Goal: Ask a question: Seek information or help from site administrators or community

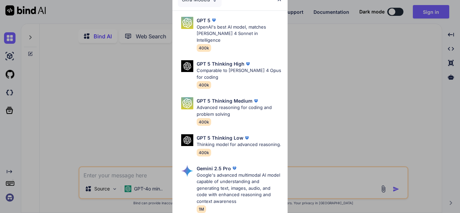
type textarea "x"
click at [334, 76] on div "Ultra Models GPT 5 OpenAI's best AI model, matches Claude 4 Sonnet in Intellige…" at bounding box center [230, 106] width 460 height 213
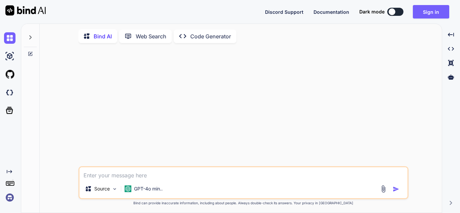
click at [124, 175] on textarea at bounding box center [243, 173] width 328 height 12
type textarea "h"
type textarea "x"
type textarea "hi"
type textarea "x"
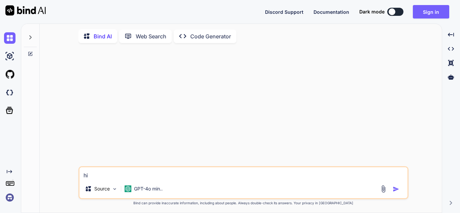
type textarea "hi"
click at [395, 192] on img "button" at bounding box center [396, 189] width 7 height 7
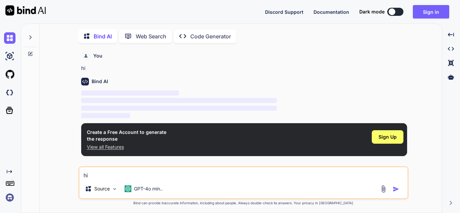
scroll to position [3, 0]
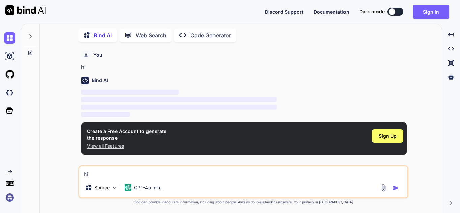
click at [161, 177] on textarea "hi" at bounding box center [243, 172] width 328 height 12
type textarea "x"
click at [152, 190] on p "GPT-4o min.." at bounding box center [148, 188] width 29 height 7
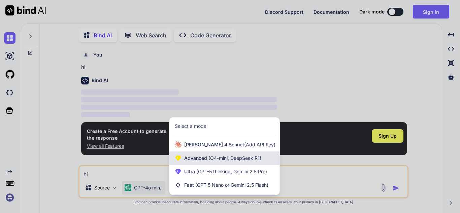
click at [194, 160] on span "Advanced (O4-mini, DeepSeek R1)" at bounding box center [222, 158] width 77 height 7
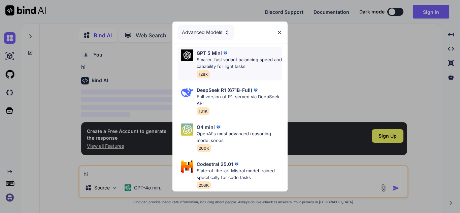
click at [224, 62] on p "Smaller, fast variant balancing speed and capability for light tasks" at bounding box center [240, 63] width 86 height 13
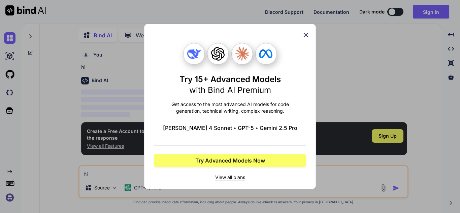
click at [225, 175] on span "View all plans" at bounding box center [230, 177] width 152 height 7
click at [305, 36] on icon at bounding box center [306, 35] width 4 height 4
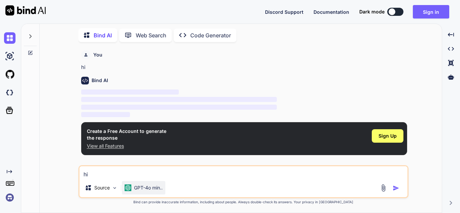
click at [137, 185] on p "GPT-4o min.." at bounding box center [148, 188] width 29 height 7
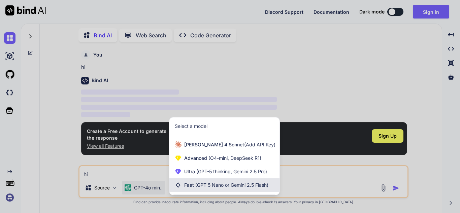
click at [185, 183] on span "Fast (GPT 5 Nano or Gemini 2.5 Flash)" at bounding box center [226, 185] width 84 height 7
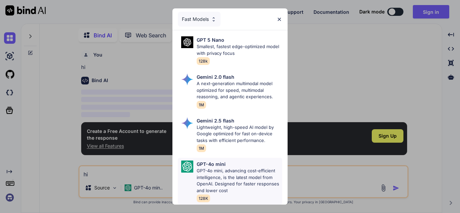
click at [211, 171] on p "GPT-4o mini, advancing cost-efficient intelligence, is the latest model from Op…" at bounding box center [240, 181] width 86 height 26
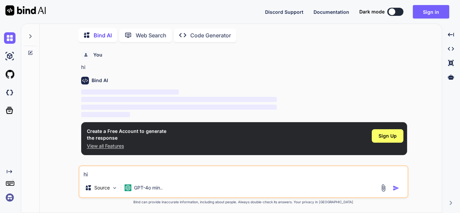
click at [396, 189] on img "button" at bounding box center [396, 188] width 7 height 7
click at [181, 175] on textarea "hi" at bounding box center [243, 172] width 328 height 12
type textarea "h"
click at [399, 188] on button "button" at bounding box center [397, 188] width 9 height 7
click at [431, 12] on button "Sign in" at bounding box center [431, 11] width 36 height 13
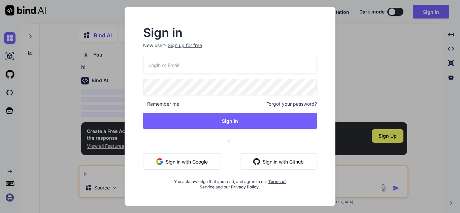
click at [174, 73] on input "email" at bounding box center [230, 65] width 174 height 17
type input "[EMAIL_ADDRESS][DOMAIN_NAME]"
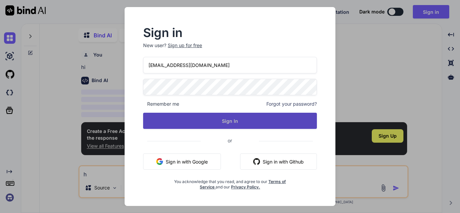
click at [204, 127] on button "Sign In" at bounding box center [230, 121] width 174 height 16
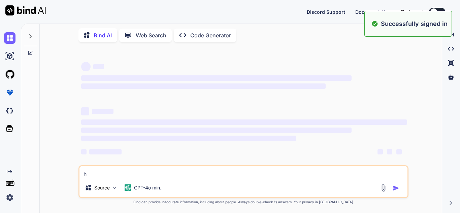
click at [412, 70] on div "‌ ‌ ‌ ‌ ‌ ‌ ‌ ‌ ‌ ‌ ‌ ‌ ‌ ‌ h Source GPT-4o min.. Created with Bind Always chec…" at bounding box center [243, 129] width 397 height 165
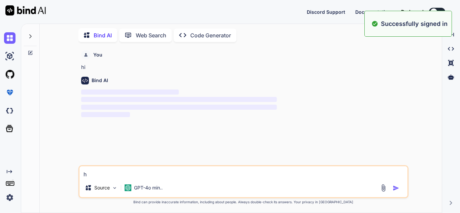
click at [142, 177] on textarea "h" at bounding box center [243, 172] width 328 height 12
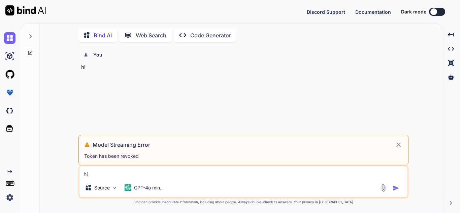
type textarea "hi"
click at [399, 145] on icon at bounding box center [398, 144] width 5 height 5
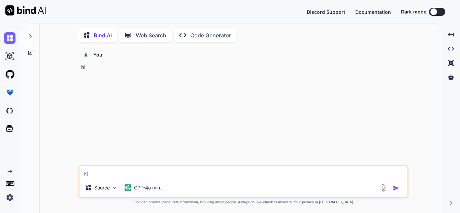
click at [397, 188] on img "button" at bounding box center [396, 188] width 7 height 7
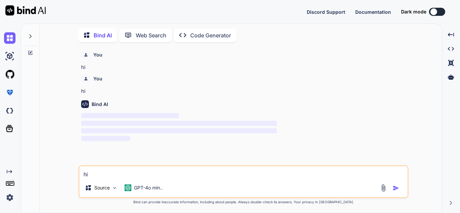
click at [139, 176] on textarea "hi" at bounding box center [243, 172] width 328 height 12
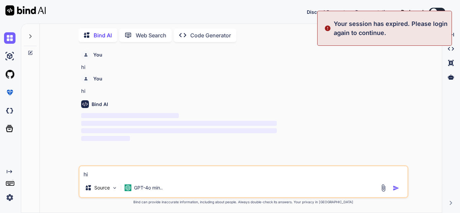
click at [407, 67] on p "hi" at bounding box center [244, 68] width 326 height 8
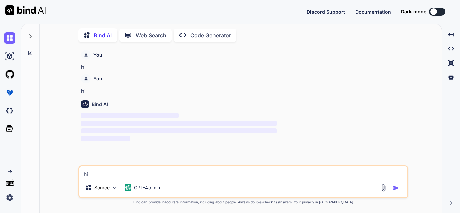
click at [10, 196] on img at bounding box center [9, 197] width 11 height 11
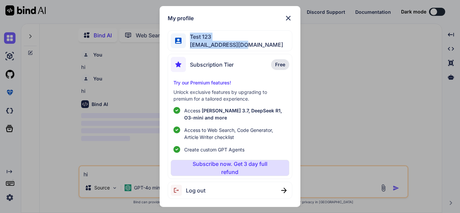
drag, startPoint x: 253, startPoint y: 41, endPoint x: 186, endPoint y: 40, distance: 67.0
click at [186, 40] on div "Test 123 bindai@yopmail.com" at bounding box center [230, 40] width 124 height 21
click at [363, 104] on div "My profile Test 123 bindai@yopmail.com Subscription Tier Free Try our Premium f…" at bounding box center [230, 106] width 460 height 213
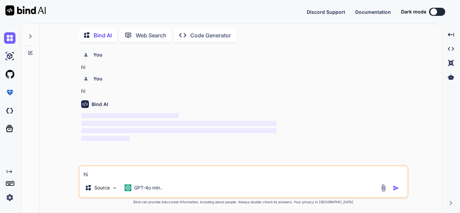
click at [8, 198] on img at bounding box center [9, 197] width 11 height 11
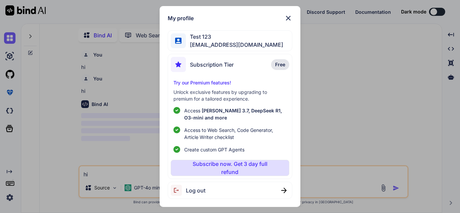
click at [277, 66] on span "Free" at bounding box center [280, 64] width 10 height 7
click at [247, 169] on p "Subscribe now. Get 3 day full refund" at bounding box center [230, 168] width 92 height 16
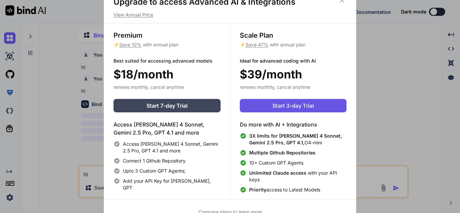
scroll to position [3, 0]
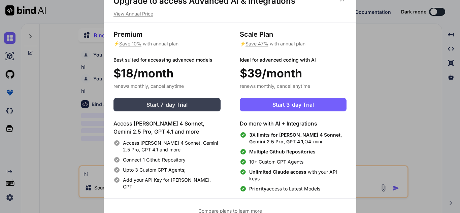
click at [173, 108] on span "Start 7-day Trial" at bounding box center [167, 105] width 41 height 8
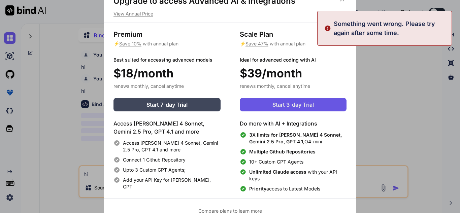
click at [312, 104] on span "Start 3-day Trial" at bounding box center [293, 105] width 41 height 8
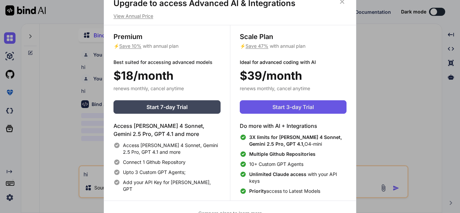
scroll to position [0, 0]
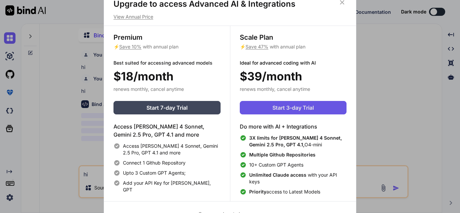
click at [288, 107] on span "Start 3-day Trial" at bounding box center [293, 108] width 41 height 8
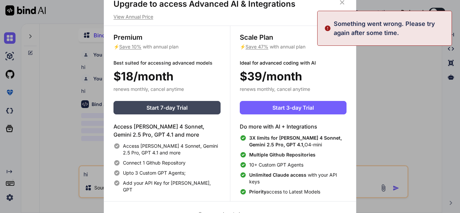
click at [394, 90] on div "Upgrade to access Advanced AI & Integrations View Annual Price Premium ⚡ Save 1…" at bounding box center [230, 106] width 460 height 213
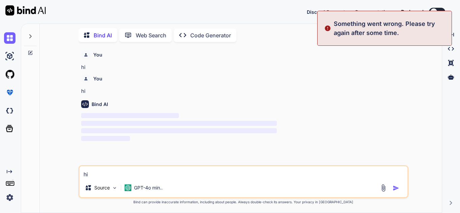
click at [194, 177] on textarea "hi" at bounding box center [243, 172] width 328 height 12
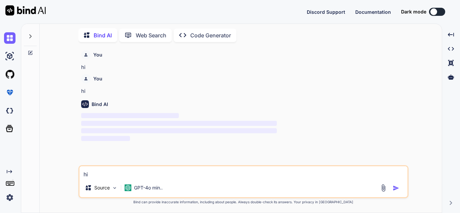
click at [291, 169] on textarea "hi" at bounding box center [243, 172] width 328 height 12
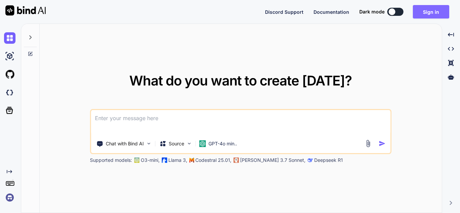
click at [431, 15] on button "Sign in" at bounding box center [431, 11] width 36 height 13
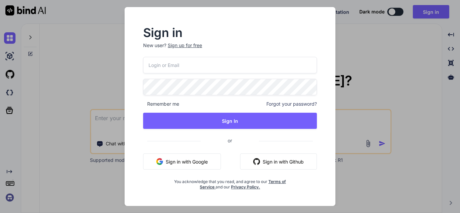
click at [214, 67] on input "email" at bounding box center [230, 65] width 174 height 17
paste input "[EMAIL_ADDRESS][DOMAIN_NAME]"
type input "[EMAIL_ADDRESS][DOMAIN_NAME]"
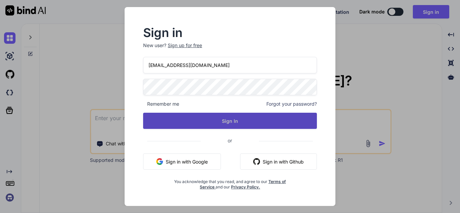
click at [225, 122] on button "Sign In" at bounding box center [230, 121] width 174 height 16
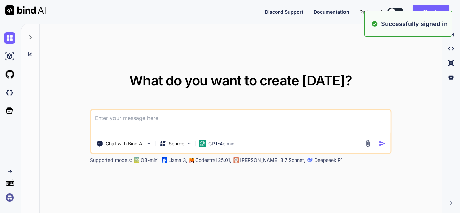
click at [219, 131] on textarea at bounding box center [240, 122] width 299 height 25
type textarea "x"
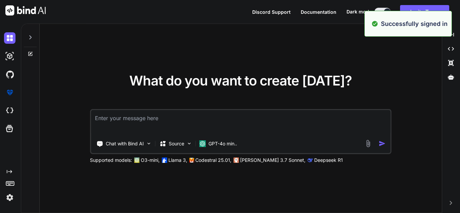
type textarea "h"
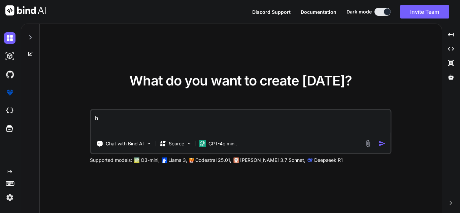
type textarea "x"
type textarea "hi"
type textarea "x"
drag, startPoint x: 121, startPoint y: 121, endPoint x: 71, endPoint y: 122, distance: 49.5
click at [71, 122] on div "What do you want to create [DATE]? hi Chat with Bind AI Source GPT-4o min.. Sup…" at bounding box center [241, 119] width 402 height 190
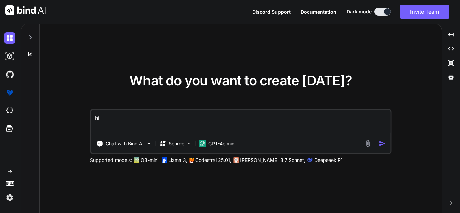
type textarea "H"
type textarea "x"
type textarea "Hi"
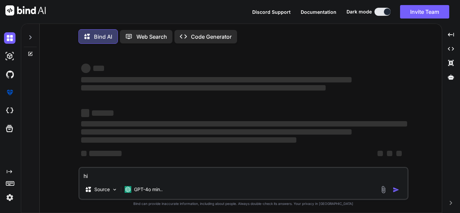
click at [138, 179] on textarea "hi" at bounding box center [243, 174] width 328 height 12
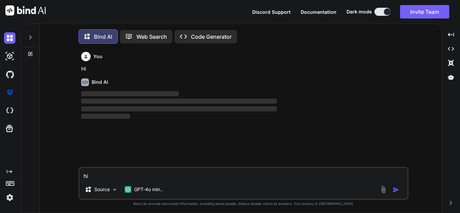
scroll to position [3, 0]
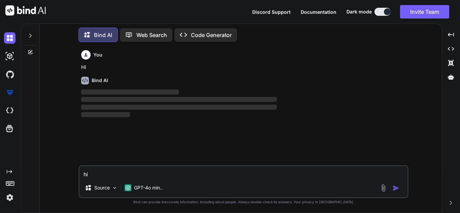
click at [393, 187] on img "button" at bounding box center [396, 188] width 7 height 7
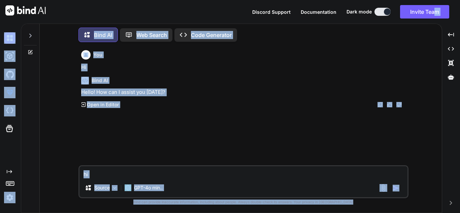
drag, startPoint x: 405, startPoint y: 24, endPoint x: 434, endPoint y: 20, distance: 28.6
click at [297, 79] on div "Bind AI" at bounding box center [244, 81] width 326 height 8
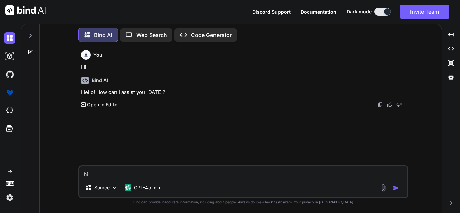
click at [135, 172] on textarea "hi" at bounding box center [243, 172] width 328 height 12
click at [398, 187] on img "button" at bounding box center [396, 188] width 7 height 7
type textarea "x"
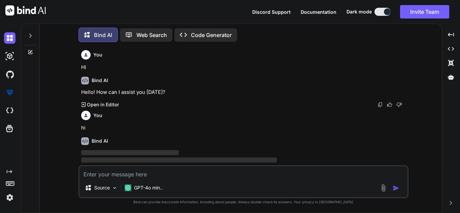
scroll to position [14, 0]
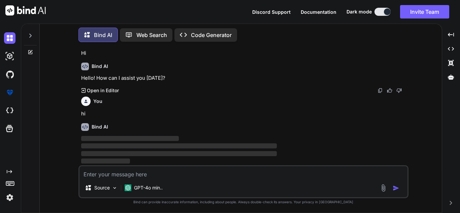
click at [127, 173] on textarea at bounding box center [243, 172] width 328 height 12
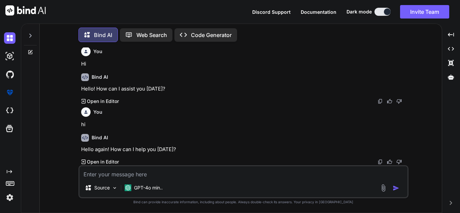
scroll to position [3, 0]
click at [145, 170] on textarea at bounding box center [243, 172] width 328 height 12
paste textarea "[EMAIL_ADDRESS][DOMAIN_NAME]"
type textarea "x"
paste textarea "var options = new PaymentIntentCreateOptions { Amount = Convert.ToInt16(request…"
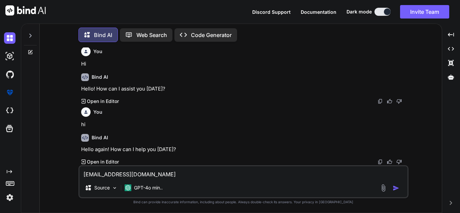
type textarea "var options = new PaymentIntentCreateOptions { Amount = Convert.ToInt16(request…"
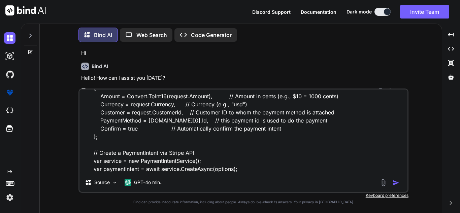
click at [122, 171] on textarea "var options = new PaymentIntentCreateOptions { Amount = Convert.ToInt16(request…" at bounding box center [243, 132] width 328 height 84
type textarea "x"
type textarea "var options = new PaymentIntentCreateOptions { Amount = Convert.ToInt16(request…"
type textarea "x"
type textarea "var options = new PaymentIntentCreateOptions { Amount = Convert.ToInt16(request…"
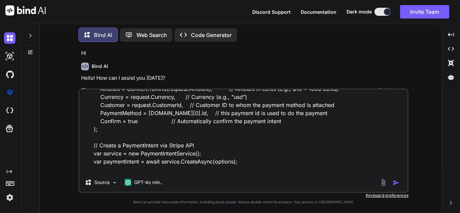
type textarea "x"
type textarea "var options = new PaymentIntentCreateOptions { Amount = Convert.ToInt16(request…"
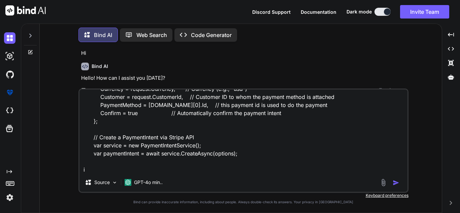
type textarea "x"
type textarea "var options = new PaymentIntentCreateOptions { Amount = Convert.ToInt16(request…"
type textarea "x"
type textarea "var options = new PaymentIntentCreateOptions { Amount = Convert.ToInt16(request…"
type textarea "x"
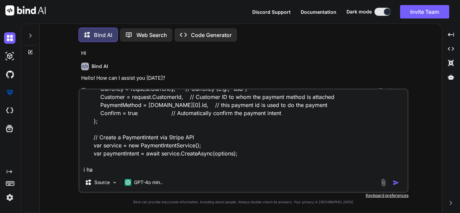
type textarea "var options = new PaymentIntentCreateOptions { Amount = Convert.ToInt16(request…"
type textarea "x"
type textarea "var options = new PaymentIntentCreateOptions { Amount = Convert.ToInt16(request…"
type textarea "x"
type textarea "var options = new PaymentIntentCreateOptions { Amount = Convert.ToInt16(request…"
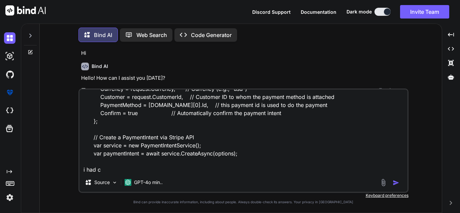
type textarea "x"
type textarea "var options = new PaymentIntentCreateOptions { Amount = Convert.ToInt16(request…"
type textarea "x"
type textarea "var options = new PaymentIntentCreateOptions { Amount = Convert.ToInt16(request…"
type textarea "x"
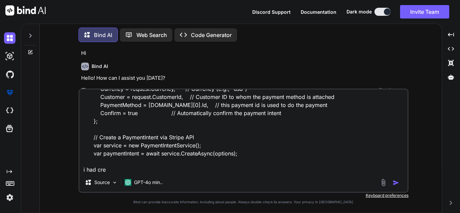
type textarea "var options = new PaymentIntentCreateOptions { Amount = Convert.ToInt16(request…"
type textarea "x"
type textarea "var options = new PaymentIntentCreateOptions { Amount = Convert.ToInt16(request…"
type textarea "x"
type textarea "var options = new PaymentIntentCreateOptions { Amount = Convert.ToInt16(request…"
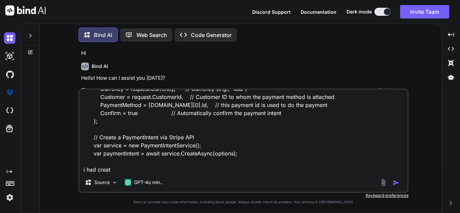
type textarea "x"
type textarea "var options = new PaymentIntentCreateOptions { Amount = Convert.ToInt16(request…"
type textarea "x"
type textarea "var options = new PaymentIntentCreateOptions { Amount = Convert.ToInt16(request…"
type textarea "x"
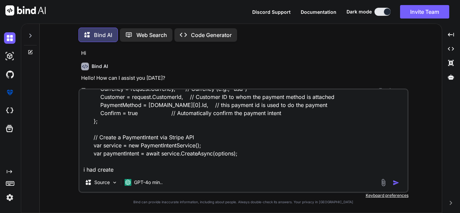
type textarea "var options = new PaymentIntentCreateOptions { Amount = Convert.ToInt16(request…"
type textarea "x"
type textarea "var options = new PaymentIntentCreateOptions { Amount = Convert.ToInt16(request…"
type textarea "x"
type textarea "var options = new PaymentIntentCreateOptions { Amount = Convert.ToInt16(request…"
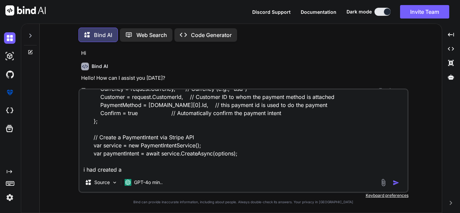
type textarea "x"
type textarea "var options = new PaymentIntentCreateOptions { Amount = Convert.ToInt16(request…"
type textarea "x"
type textarea "var options = new PaymentIntentCreateOptions { Amount = Convert.ToInt16(request…"
type textarea "x"
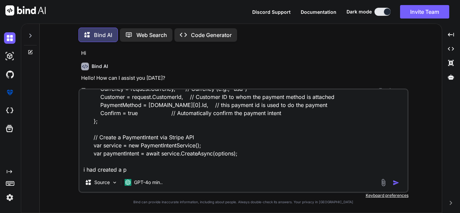
type textarea "var options = new PaymentIntentCreateOptions { Amount = Convert.ToInt16(request…"
type textarea "x"
type textarea "var options = new PaymentIntentCreateOptions { Amount = Convert.ToInt16(request…"
type textarea "x"
type textarea "var options = new PaymentIntentCreateOptions { Amount = Convert.ToInt16(request…"
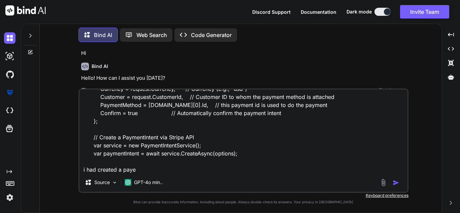
type textarea "x"
type textarea "var options = new PaymentIntentCreateOptions { Amount = Convert.ToInt16(request…"
type textarea "x"
type textarea "var options = new PaymentIntentCreateOptions { Amount = Convert.ToInt16(request…"
type textarea "x"
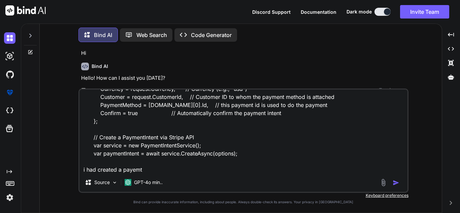
type textarea "var options = new PaymentIntentCreateOptions { Amount = Convert.ToInt16(request…"
type textarea "x"
type textarea "var options = new PaymentIntentCreateOptions { Amount = Convert.ToInt16(request…"
type textarea "x"
type textarea "var options = new PaymentIntentCreateOptions { Amount = Convert.ToInt16(request…"
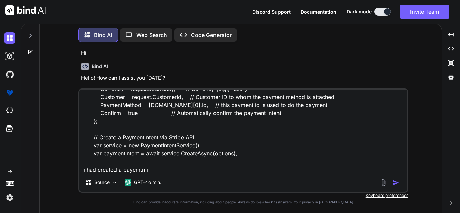
type textarea "x"
type textarea "var options = new PaymentIntentCreateOptions { Amount = Convert.ToInt16(request…"
type textarea "x"
type textarea "var options = new PaymentIntentCreateOptions { Amount = Convert.ToInt16(request…"
type textarea "x"
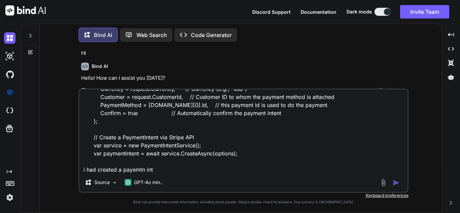
type textarea "var options = new PaymentIntentCreateOptions { Amount = Convert.ToInt16(request…"
type textarea "x"
type textarea "var options = new PaymentIntentCreateOptions { Amount = Convert.ToInt16(request…"
type textarea "x"
type textarea "var options = new PaymentIntentCreateOptions { Amount = Convert.ToInt16(request…"
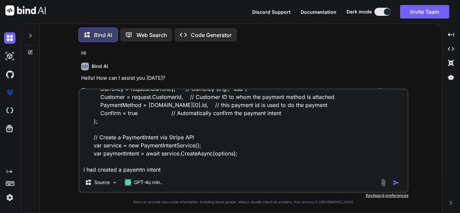
type textarea "x"
type textarea "var options = new PaymentIntentCreateOptions { Amount = Convert.ToInt16(request…"
type textarea "x"
type textarea "var options = new PaymentIntentCreateOptions { Amount = Convert.ToInt16(request…"
type textarea "x"
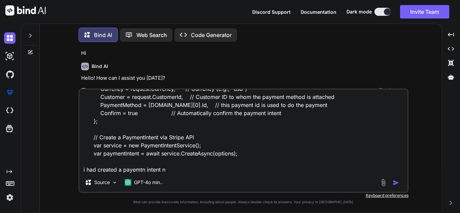
type textarea "var options = new PaymentIntentCreateOptions { Amount = Convert.ToInt16(request…"
type textarea "x"
type textarea "var options = new PaymentIntentCreateOptions { Amount = Convert.ToInt16(request…"
type textarea "x"
type textarea "var options = new PaymentIntentCreateOptions { Amount = Convert.ToInt16(request…"
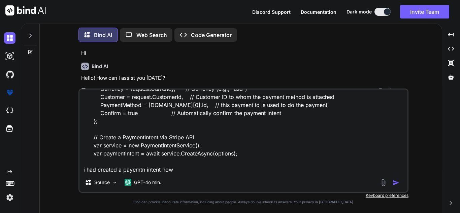
type textarea "x"
type textarea "var options = new PaymentIntentCreateOptions { Amount = Convert.ToInt16(request…"
type textarea "x"
type textarea "var options = new PaymentIntentCreateOptions { Amount = Convert.ToInt16(request…"
type textarea "x"
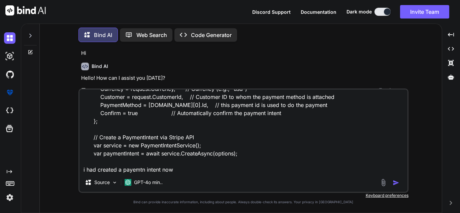
type textarea "var options = new PaymentIntentCreateOptions { Amount = Convert.ToInt16(request…"
type textarea "x"
type textarea "var options = new PaymentIntentCreateOptions { Amount = Convert.ToInt16(request…"
type textarea "x"
type textarea "var options = new PaymentIntentCreateOptions { Amount = Convert.ToInt16(request…"
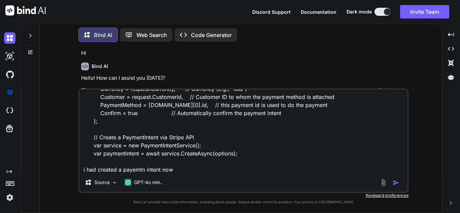
type textarea "x"
type textarea "var options = new PaymentIntentCreateOptions { Amount = Convert.ToInt16(request…"
type textarea "x"
type textarea "var options = new PaymentIntentCreateOptions { Amount = Convert.ToInt16(request…"
type textarea "x"
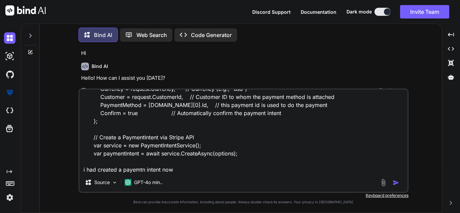
type textarea "var options = new PaymentIntentCreateOptions { Amount = Convert.ToInt16(request…"
type textarea "x"
type textarea "var options = new PaymentIntentCreateOptions { Amount = Convert.ToInt16(request…"
type textarea "x"
type textarea "var options = new PaymentIntentCreateOptions { Amount = Convert.ToInt16(request…"
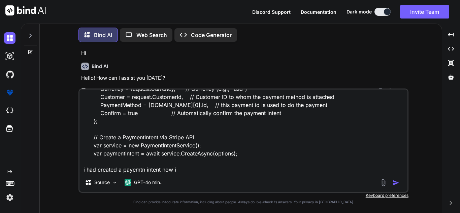
type textarea "x"
type textarea "var options = new PaymentIntentCreateOptions { Amount = Convert.ToInt16(request…"
type textarea "x"
type textarea "var options = new PaymentIntentCreateOptions { Amount = Convert.ToInt16(request…"
type textarea "x"
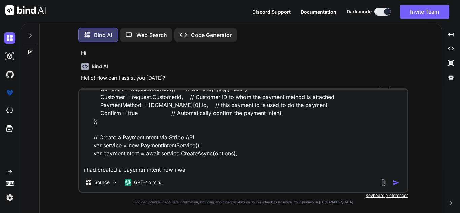
type textarea "var options = new PaymentIntentCreateOptions { Amount = Convert.ToInt16(request…"
type textarea "x"
type textarea "var options = new PaymentIntentCreateOptions { Amount = Convert.ToInt16(request…"
type textarea "x"
type textarea "var options = new PaymentIntentCreateOptions { Amount = Convert.ToInt16(request…"
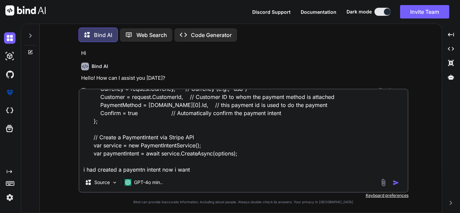
type textarea "x"
type textarea "var options = new PaymentIntentCreateOptions { Amount = Convert.ToInt16(request…"
type textarea "x"
type textarea "var options = new PaymentIntentCreateOptions { Amount = Convert.ToInt16(request…"
type textarea "x"
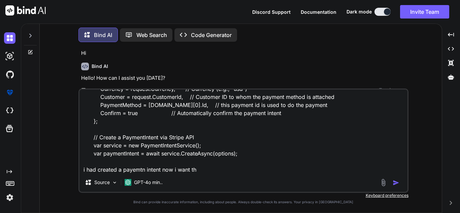
type textarea "var options = new PaymentIntentCreateOptions { Amount = Convert.ToInt16(request…"
type textarea "x"
type textarea "var options = new PaymentIntentCreateOptions { Amount = Convert.ToInt16(request…"
type textarea "x"
type textarea "var options = new PaymentIntentCreateOptions { Amount = Convert.ToInt16(request…"
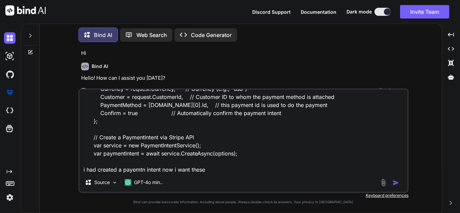
type textarea "x"
type textarea "var options = new PaymentIntentCreateOptions { Amount = Convert.ToInt16(request…"
type textarea "x"
type textarea "var options = new PaymentIntentCreateOptions { Amount = Convert.ToInt16(request…"
type textarea "x"
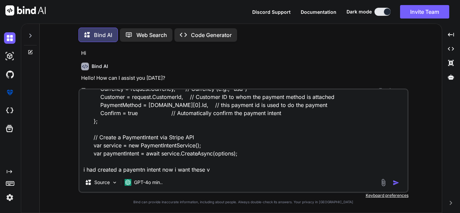
type textarea "var options = new PaymentIntentCreateOptions { Amount = Convert.ToInt16(request…"
type textarea "x"
type textarea "var options = new PaymentIntentCreateOptions { Amount = Convert.ToInt16(request…"
type textarea "x"
type textarea "var options = new PaymentIntentCreateOptions { Amount = Convert.ToInt16(request…"
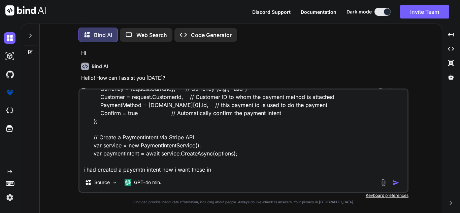
type textarea "x"
type textarea "var options = new PaymentIntentCreateOptions { Amount = Convert.ToInt16(request…"
type textarea "x"
type textarea "var options = new PaymentIntentCreateOptions { Amount = Convert.ToInt16(request…"
type textarea "x"
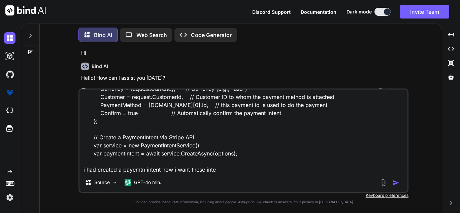
type textarea "var options = new PaymentIntentCreateOptions { Amount = Convert.ToInt16(request…"
type textarea "x"
type textarea "var options = new PaymentIntentCreateOptions { Amount = Convert.ToInt16(request…"
type textarea "x"
type textarea "var options = new PaymentIntentCreateOptions { Amount = Convert.ToInt16(request…"
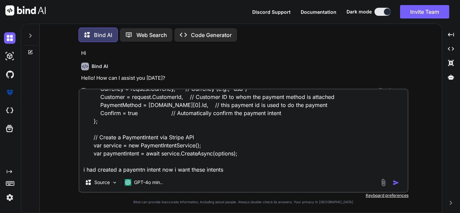
type textarea "x"
type textarea "var options = new PaymentIntentCreateOptions { Amount = Convert.ToInt16(request…"
type textarea "x"
type textarea "var options = new PaymentIntentCreateOptions { Amount = Convert.ToInt16(request…"
type textarea "x"
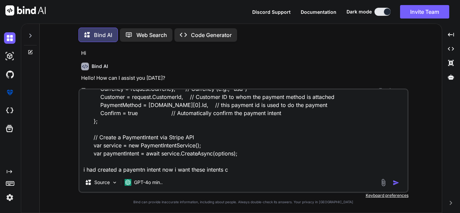
type textarea "var options = new PaymentIntentCreateOptions { Amount = Convert.ToInt16(request…"
type textarea "x"
type textarea "var options = new PaymentIntentCreateOptions { Amount = Convert.ToInt16(request…"
type textarea "x"
type textarea "var options = new PaymentIntentCreateOptions { Amount = Convert.ToInt16(request…"
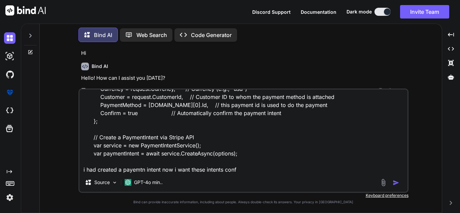
type textarea "x"
type textarea "var options = new PaymentIntentCreateOptions { Amount = Convert.ToInt16(request…"
type textarea "x"
type textarea "var options = new PaymentIntentCreateOptions { Amount = Convert.ToInt16(request…"
type textarea "x"
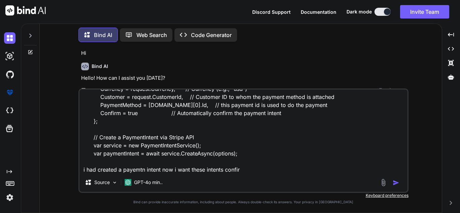
type textarea "var options = new PaymentIntentCreateOptions { Amount = Convert.ToInt16(request…"
type textarea "x"
type textarea "var options = new PaymentIntentCreateOptions { Amount = Convert.ToInt16(request…"
type textarea "x"
type textarea "var options = new PaymentIntentCreateOptions { Amount = Convert.ToInt16(request…"
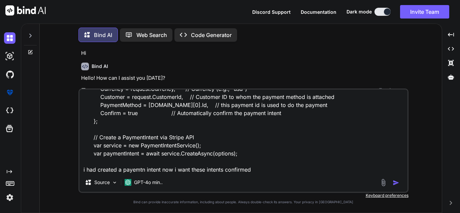
type textarea "x"
type textarea "var options = new PaymentIntentCreateOptions { Amount = Convert.ToInt16(request…"
type textarea "x"
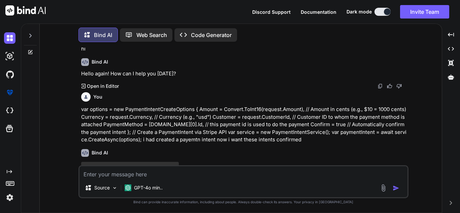
scroll to position [105, 0]
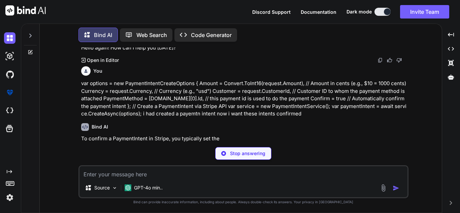
type textarea "x"
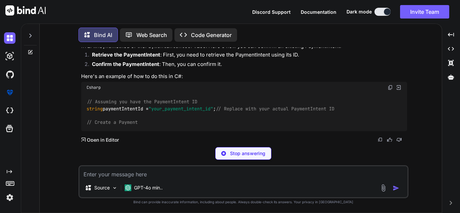
scroll to position [215, 0]
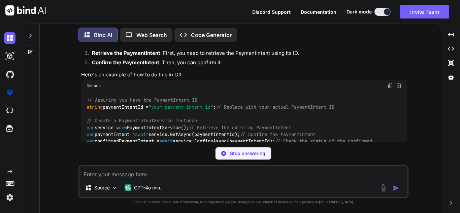
copy code "string paymentIntentId = "your_payment_intent_id" ;"
drag, startPoint x: 84, startPoint y: 105, endPoint x: 228, endPoint y: 110, distance: 144.6
click at [228, 110] on div "// Assuming you have the PaymentIntent ID string paymentIntentId = "your_paymen…" at bounding box center [244, 142] width 326 height 100
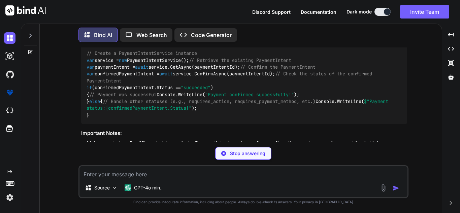
scroll to position [332, 0]
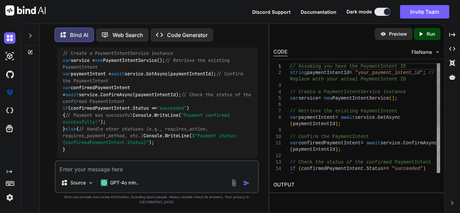
drag, startPoint x: 57, startPoint y: 79, endPoint x: 249, endPoint y: 81, distance: 192.0
click at [249, 81] on div "// Assuming you have the PaymentIntent ID string paymentIntentId = "your_paymen…" at bounding box center [157, 87] width 200 height 141
drag, startPoint x: 59, startPoint y: 103, endPoint x: 175, endPoint y: 105, distance: 115.5
click at [175, 105] on div "// Assuming you have the PaymentIntent ID string paymentIntentId = "your_paymen…" at bounding box center [157, 87] width 200 height 141
click at [111, 110] on code "// Assuming you have the PaymentIntent ID string paymentIntentId = "your_paymen…" at bounding box center [158, 88] width 191 height 131
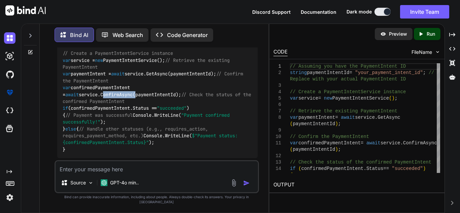
click at [111, 110] on code "// Assuming you have the PaymentIntent ID string paymentIntentId = "your_paymen…" at bounding box center [158, 88] width 191 height 131
click at [92, 111] on code "// Assuming you have the PaymentIntent ID string paymentIntentId = "your_paymen…" at bounding box center [158, 88] width 191 height 131
click at [81, 111] on code "// Assuming you have the PaymentIntent ID string paymentIntentId = "your_paymen…" at bounding box center [158, 88] width 191 height 131
click at [81, 112] on div "// Assuming you have the PaymentIntent ID string paymentIntentId = "your_paymen…" at bounding box center [157, 87] width 200 height 141
click at [88, 108] on code "// Assuming you have the PaymentIntent ID string paymentIntentId = "your_paymen…" at bounding box center [158, 88] width 191 height 131
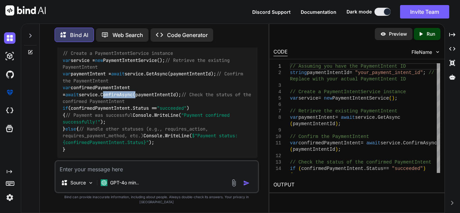
click at [88, 108] on code "// Assuming you have the PaymentIntent ID string paymentIntentId = "your_paymen…" at bounding box center [158, 88] width 191 height 131
click at [177, 104] on div "// Assuming you have the PaymentIntent ID string paymentIntentId = "your_paymen…" at bounding box center [157, 87] width 200 height 141
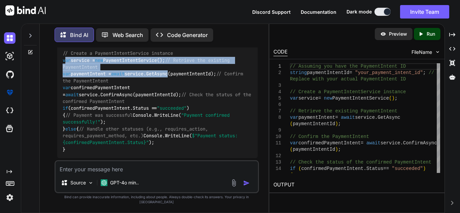
drag, startPoint x: 65, startPoint y: 60, endPoint x: 176, endPoint y: 79, distance: 113.1
click at [176, 79] on code "// Assuming you have the PaymentIntent ID string paymentIntentId = "your_paymen…" at bounding box center [158, 88] width 191 height 131
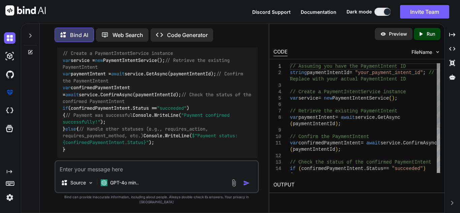
drag, startPoint x: 276, startPoint y: 90, endPoint x: 298, endPoint y: 84, distance: 23.2
click at [290, 90] on div "// Assuming you have the PaymentIntent ID string paymentIntentId = "your_paymen…" at bounding box center [365, 156] width 150 height 186
click at [297, 75] on div "// Assuming you have the PaymentIntent ID string paymentIntentId = "your_paymen…" at bounding box center [365, 156] width 150 height 186
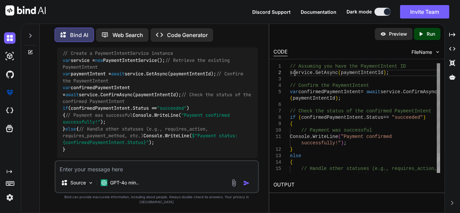
scroll to position [7, 0]
drag, startPoint x: 292, startPoint y: 73, endPoint x: 359, endPoint y: 127, distance: 86.2
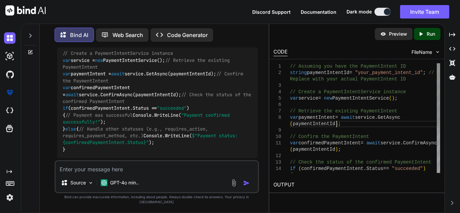
click at [339, 125] on div "// Assuming you have the PaymentIntent ID string paymentIntentId = "your_paymen…" at bounding box center [365, 156] width 150 height 186
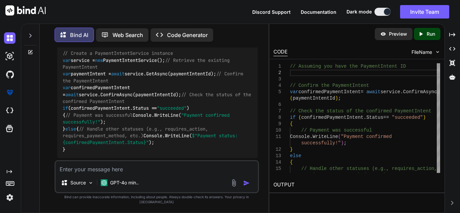
type textarea "// Assuming you have the PaymentIntent ID // Confirm the PaymentIntent var conf…"
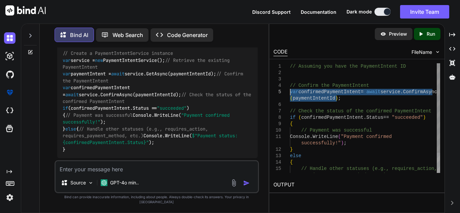
drag, startPoint x: 350, startPoint y: 97, endPoint x: 283, endPoint y: 90, distance: 67.4
click at [283, 90] on div "1 2 3 4 5 6 7 8 9 10 11 12 13 14 15 // Assuming you have the PaymentIntent ID /…" at bounding box center [357, 118] width 167 height 110
click at [134, 173] on textarea at bounding box center [157, 167] width 202 height 12
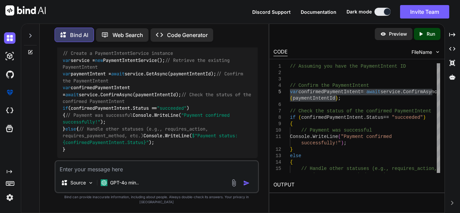
paste textarea "his PaymentIntent is configured to accept payment methods enabled in your Dashb…"
type textarea "his PaymentIntent is configured to accept payment methods enabled in your Dashb…"
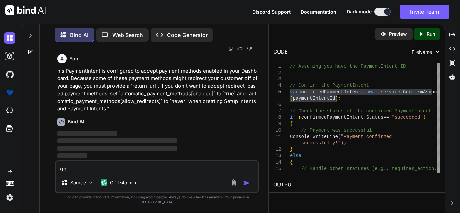
scroll to position [579, 0]
type textarea "\this"
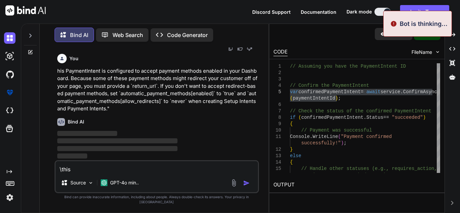
drag, startPoint x: 73, startPoint y: 173, endPoint x: 53, endPoint y: 174, distance: 21.0
click at [53, 174] on div "You Hi Bind AI Hello! How can I assist you [DATE]? Created with Pixso. Open in …" at bounding box center [156, 129] width 223 height 165
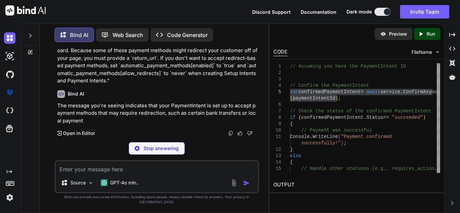
scroll to position [608, 0]
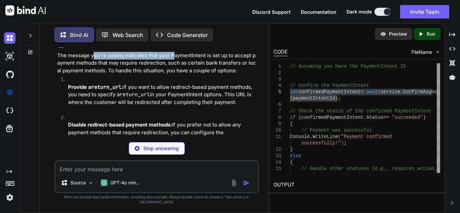
drag, startPoint x: 92, startPoint y: 110, endPoint x: 174, endPoint y: 104, distance: 82.4
click at [174, 104] on div "Bind AI The message you're seeing indicates that your PaymentIntent is set up t…" at bounding box center [157, 103] width 200 height 137
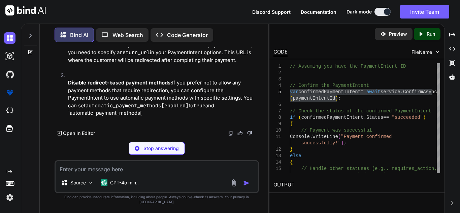
scroll to position [692, 0]
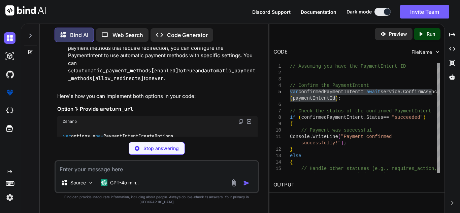
drag, startPoint x: 79, startPoint y: 58, endPoint x: 116, endPoint y: 56, distance: 37.1
click at [116, 6] on strong "Provide a return_url :" at bounding box center [95, 2] width 55 height 6
drag, startPoint x: 131, startPoint y: 58, endPoint x: 233, endPoint y: 64, distance: 102.9
click at [247, 22] on p "Provide a return_url : If you want to allow redirect-based payment methods, you…" at bounding box center [163, 10] width 190 height 23
drag, startPoint x: 75, startPoint y: 68, endPoint x: 169, endPoint y: 87, distance: 96.5
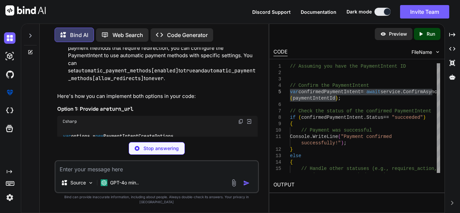
click at [228, 29] on li "Provide a return_url : If you want to allow redirect-based payment methods, you…" at bounding box center [160, 10] width 195 height 38
click at [121, 29] on li "Provide a return_url : If you want to allow redirect-based payment methods, you…" at bounding box center [160, 10] width 195 height 38
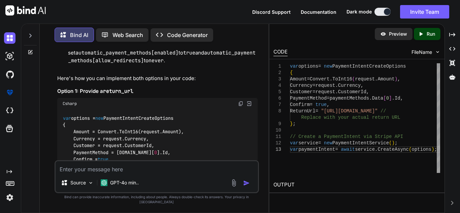
scroll to position [726, 0]
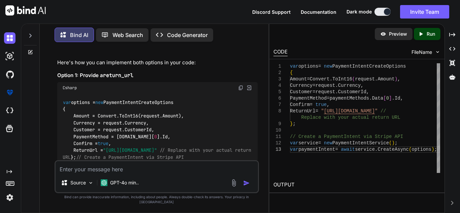
drag, startPoint x: 79, startPoint y: 63, endPoint x: 203, endPoint y: 90, distance: 126.9
click at [202, 49] on p "Disable redirect-based payment methods: If you prefer not to allow any payment …" at bounding box center [163, 25] width 190 height 45
type textarea "var options = new PaymentIntentCreateOptions { Amount = Convert.ToInt16(request…"
drag, startPoint x: 297, startPoint y: 113, endPoint x: 414, endPoint y: 111, distance: 117.6
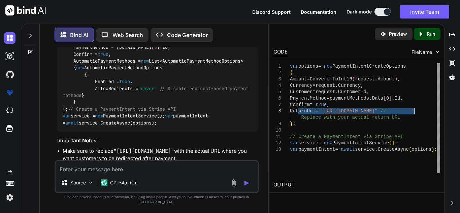
scroll to position [928, 0]
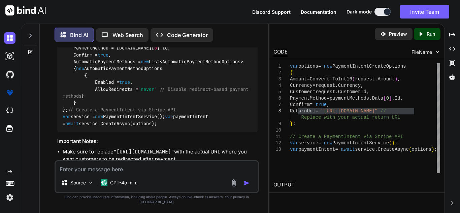
drag, startPoint x: 90, startPoint y: 57, endPoint x: 182, endPoint y: 56, distance: 91.6
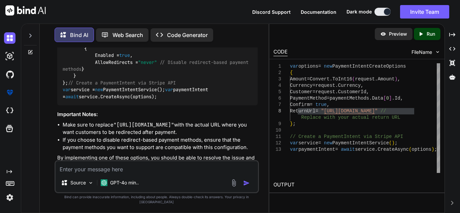
scroll to position [995, 0]
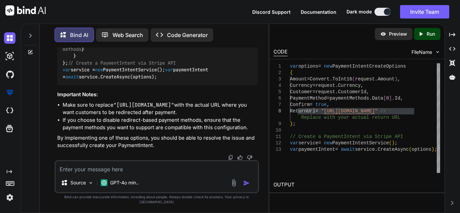
drag, startPoint x: 91, startPoint y: 73, endPoint x: 148, endPoint y: 85, distance: 58.9
click at [156, 81] on div "var options = new PaymentIntentCreateOptions { Amount = Convert.ToInt16(request…" at bounding box center [157, 22] width 200 height 128
click at [116, 80] on code "var options = new PaymentIntentCreateOptions { Amount = Convert.ToInt16(request…" at bounding box center [157, 21] width 189 height 117
drag, startPoint x: 100, startPoint y: 90, endPoint x: 139, endPoint y: 88, distance: 38.8
click at [139, 86] on div "var options = new PaymentIntentCreateOptions { Amount = Convert.ToInt16(request…" at bounding box center [157, 22] width 200 height 128
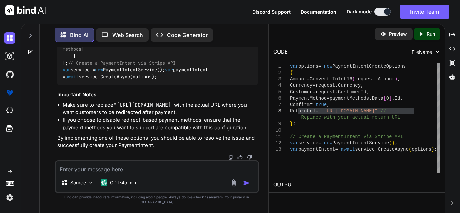
drag, startPoint x: 117, startPoint y: 99, endPoint x: 171, endPoint y: 98, distance: 54.2
click at [171, 80] on code "var options = new PaymentIntentCreateOptions { Amount = Convert.ToInt16(request…" at bounding box center [157, 21] width 189 height 117
copy code "AutomaticPaymentMethods = new List<AutomaticPaymentMethodOptions> { new Automat…"
drag, startPoint x: 68, startPoint y: 64, endPoint x: 97, endPoint y: 115, distance: 58.9
click at [97, 86] on div "var options = new PaymentIntentCreateOptions { Amount = Convert.ToInt16(request…" at bounding box center [157, 22] width 200 height 128
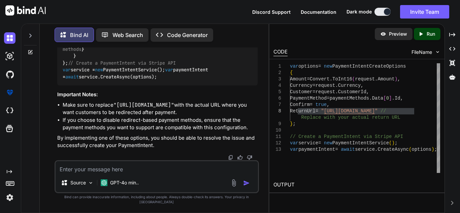
scroll to position [1065, 0]
click at [119, 172] on textarea at bounding box center [157, 167] width 202 height 12
paste textarea "var options = new PaymentIntentCreateOptions { Amount = Convert.ToInt16(request…"
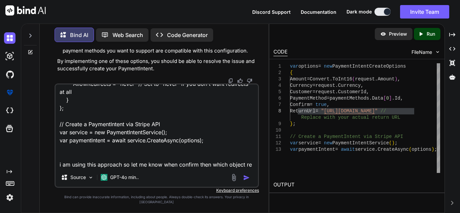
scroll to position [146, 0]
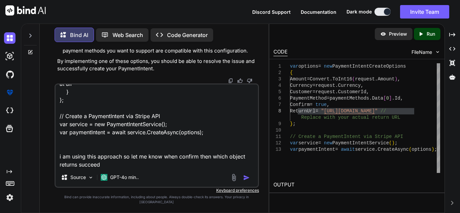
click at [134, 166] on textarea "var options = new PaymentIntentCreateOptions { Amount = Convert.ToInt16(request…" at bounding box center [157, 127] width 202 height 84
paste textarea "string paymentIntentId = [DOMAIN_NAME]; // Replace with your actual PaymentInte…"
type textarea "var options = new PaymentIntentCreateOptions { Amount = Convert.ToInt16(request…"
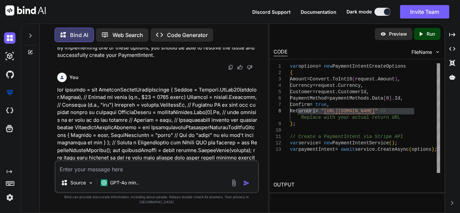
scroll to position [1183, 0]
